Goal: Browse casually

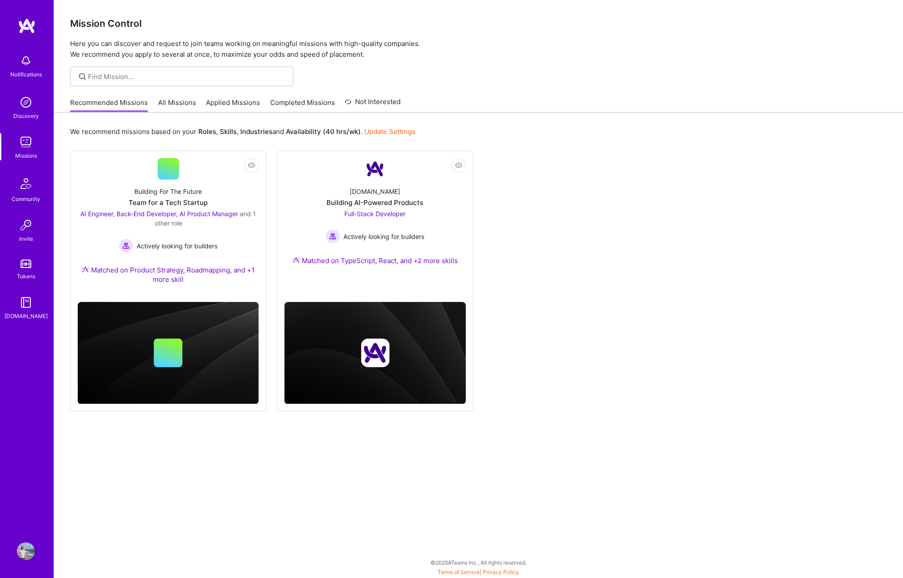
click at [522, 257] on div "Not Interested Building For The Future Team for a Tech Startup AI Engineer, Bac…" at bounding box center [478, 280] width 817 height 261
